Goal: Task Accomplishment & Management: Complete application form

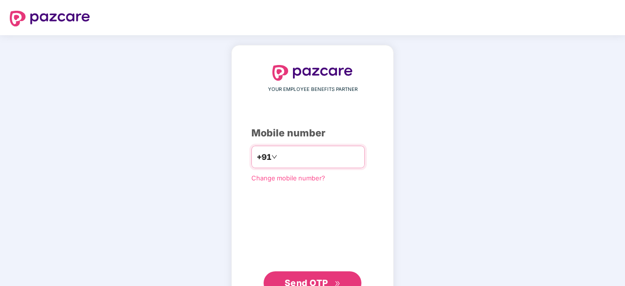
scroll to position [37, 0]
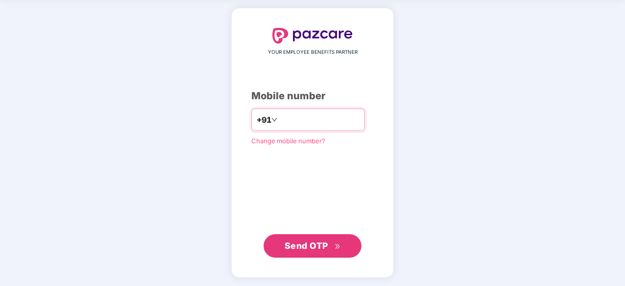
type input "**********"
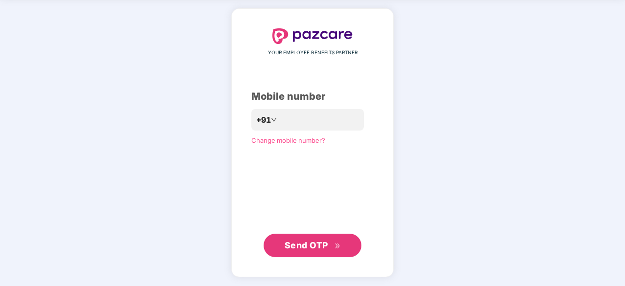
click at [305, 242] on span "Send OTP" at bounding box center [307, 245] width 44 height 10
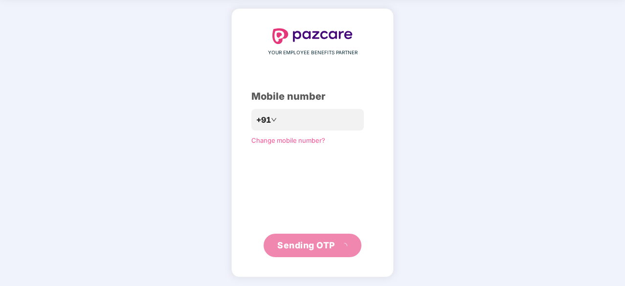
scroll to position [32, 0]
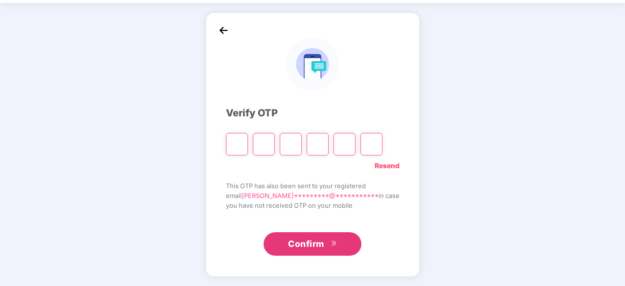
type input "*"
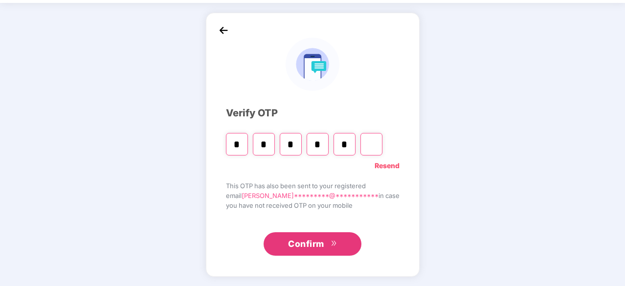
type input "*"
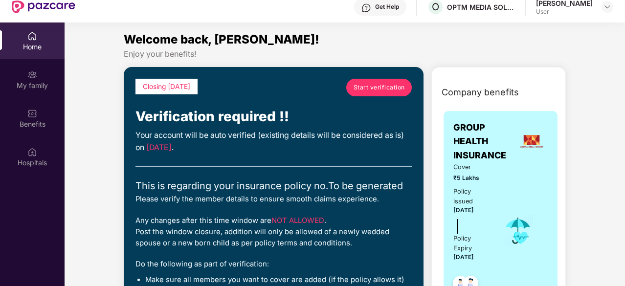
click at [383, 87] on span "Start verification" at bounding box center [379, 87] width 51 height 9
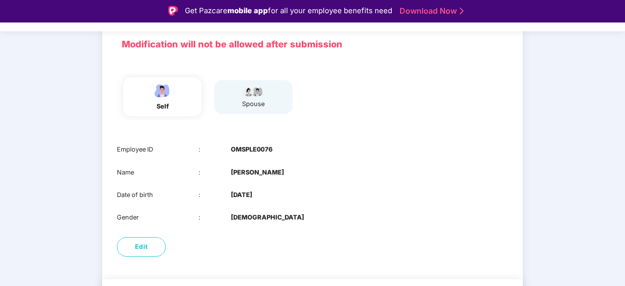
scroll to position [68, 0]
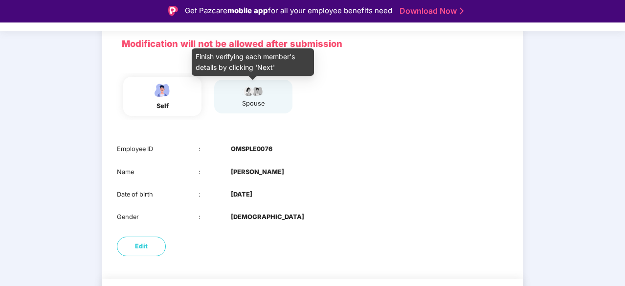
click at [246, 106] on div "spouse" at bounding box center [253, 104] width 24 height 10
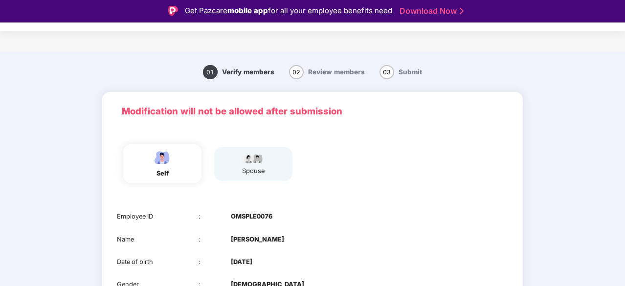
scroll to position [99, 0]
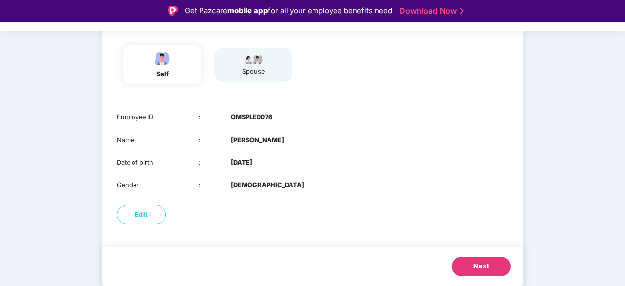
click at [469, 265] on button "Next" at bounding box center [481, 267] width 59 height 20
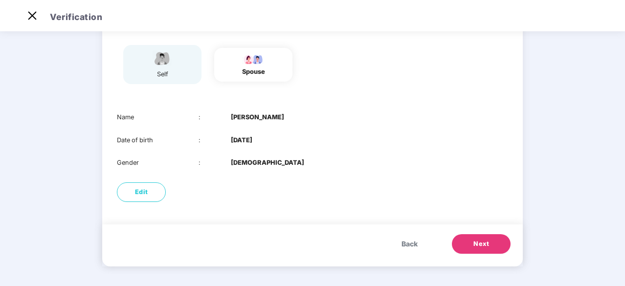
scroll to position [76, 0]
click at [471, 242] on button "Next" at bounding box center [481, 245] width 59 height 20
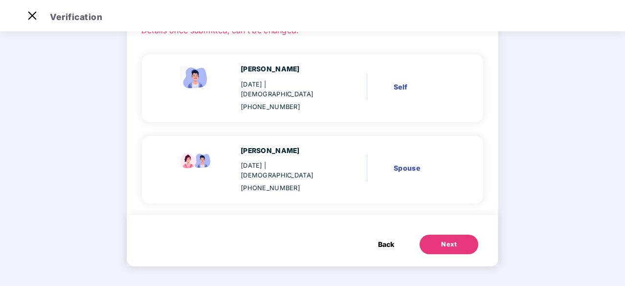
scroll to position [54, 0]
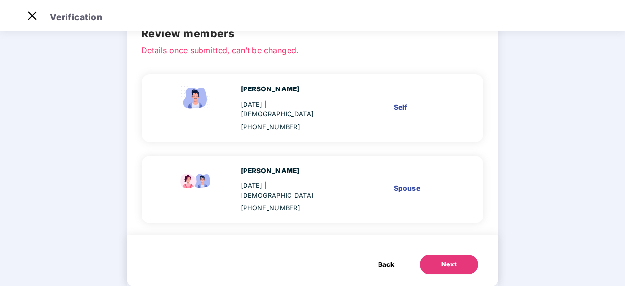
click at [447, 260] on div "Next" at bounding box center [449, 265] width 16 height 10
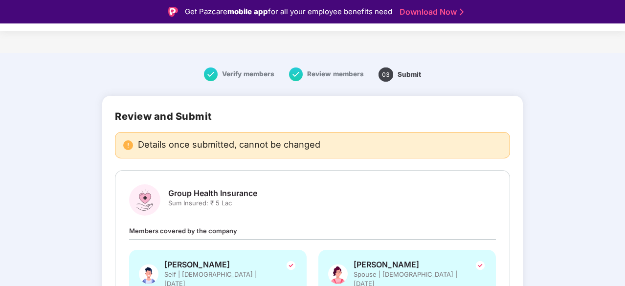
scroll to position [80, 0]
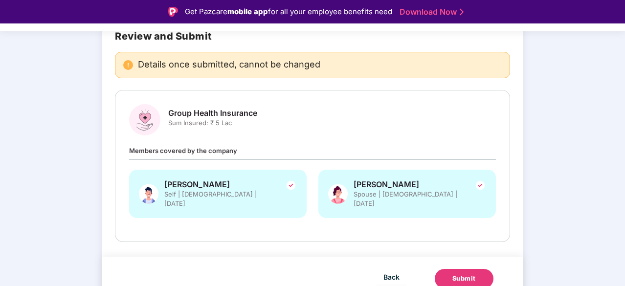
click at [465, 274] on div "Submit" at bounding box center [463, 279] width 23 height 10
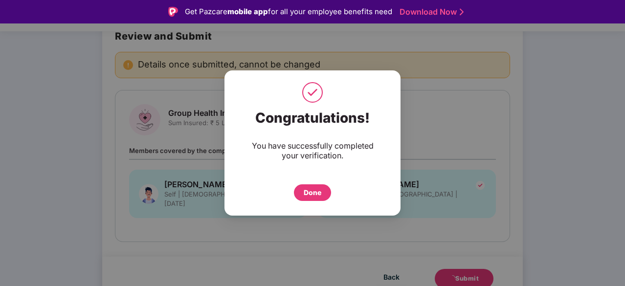
click at [317, 189] on div "Done" at bounding box center [313, 192] width 18 height 11
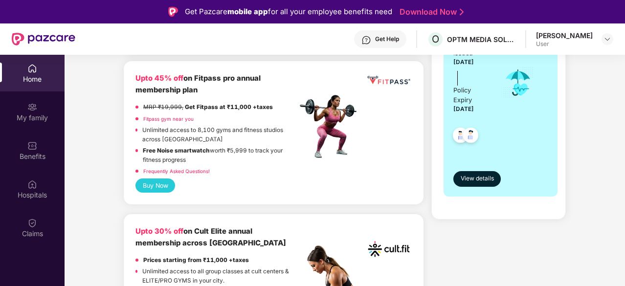
scroll to position [257, 0]
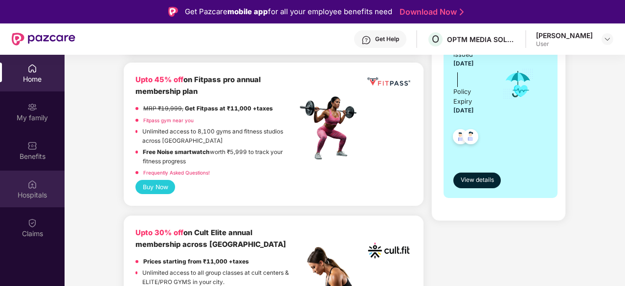
click at [27, 196] on div "Hospitals" at bounding box center [32, 195] width 65 height 10
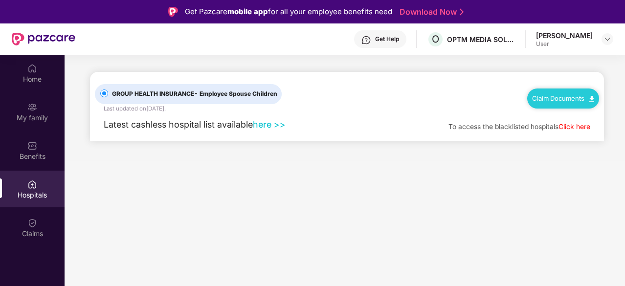
click at [271, 125] on link "here >>" at bounding box center [269, 124] width 33 height 10
click at [42, 151] on div "Benefits" at bounding box center [32, 150] width 65 height 37
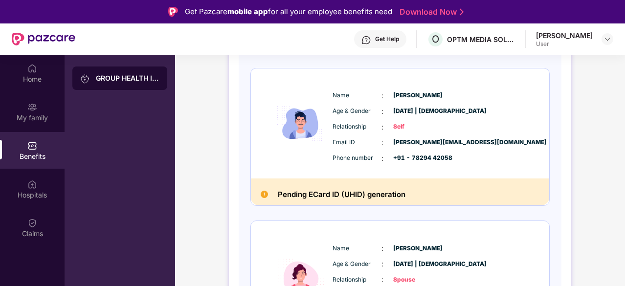
scroll to position [129, 0]
click at [331, 193] on h2 "Pending ECard ID (UHID) generation" at bounding box center [342, 195] width 128 height 13
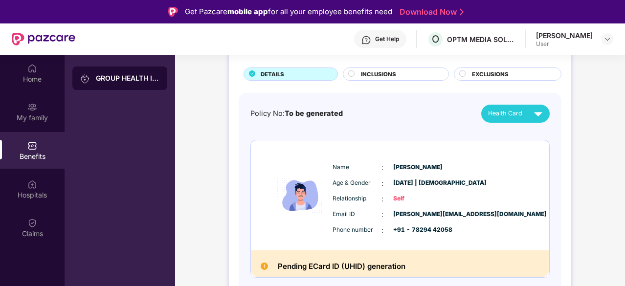
scroll to position [57, 0]
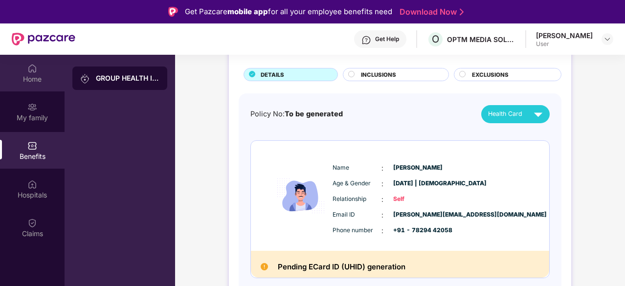
click at [31, 75] on div "Home" at bounding box center [32, 79] width 65 height 10
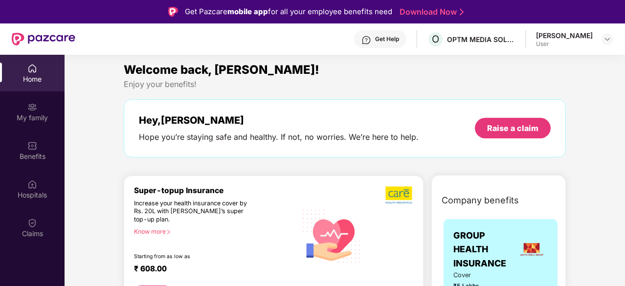
scroll to position [0, 0]
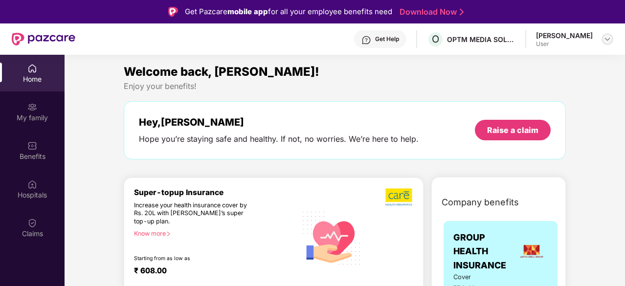
click at [609, 42] on img at bounding box center [608, 39] width 8 height 8
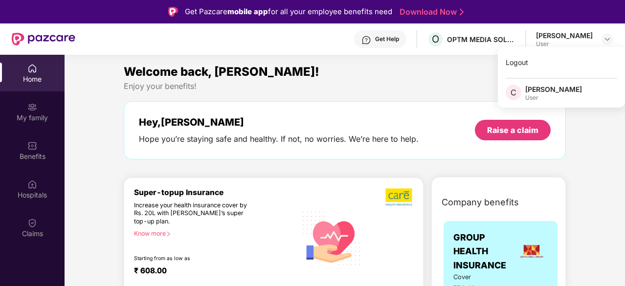
click at [337, 79] on div "Welcome back, [PERSON_NAME]!" at bounding box center [345, 72] width 442 height 19
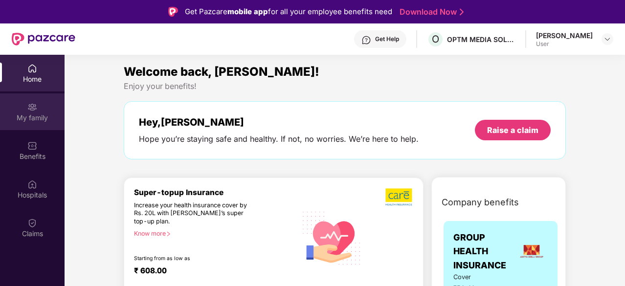
click at [36, 111] on img at bounding box center [32, 107] width 10 height 10
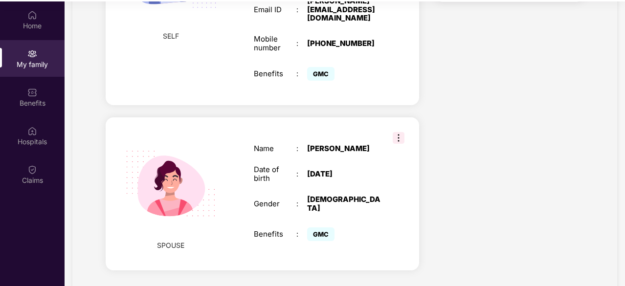
scroll to position [296, 0]
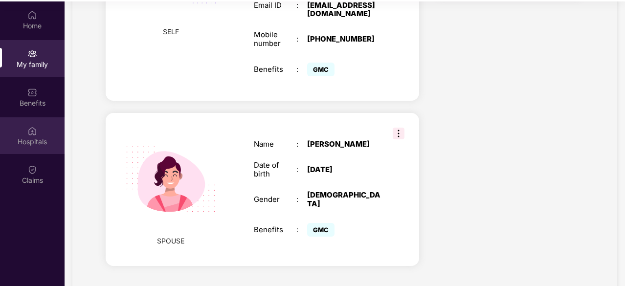
click at [29, 139] on div "Hospitals" at bounding box center [32, 142] width 65 height 10
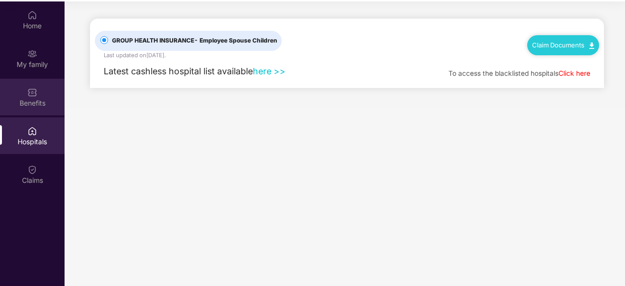
click at [31, 95] on img at bounding box center [32, 93] width 10 height 10
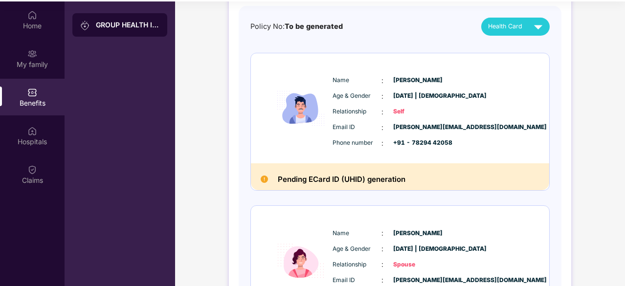
scroll to position [92, 0]
click at [345, 179] on h2 "Pending ECard ID (UHID) generation" at bounding box center [342, 179] width 128 height 13
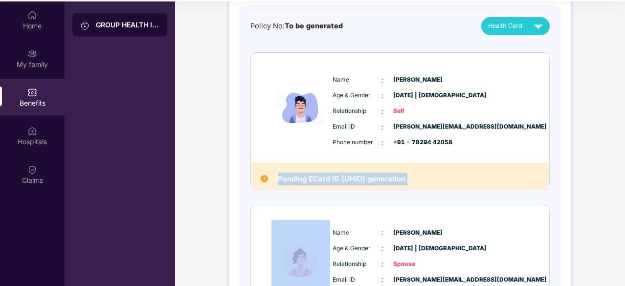
click at [345, 179] on h2 "Pending ECard ID (UHID) generation" at bounding box center [342, 179] width 128 height 13
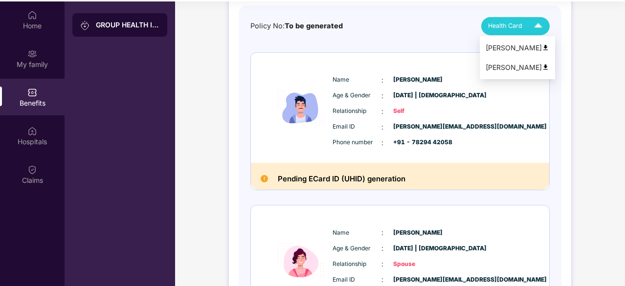
click at [537, 24] on img at bounding box center [538, 26] width 17 height 17
